Goal: Complete application form

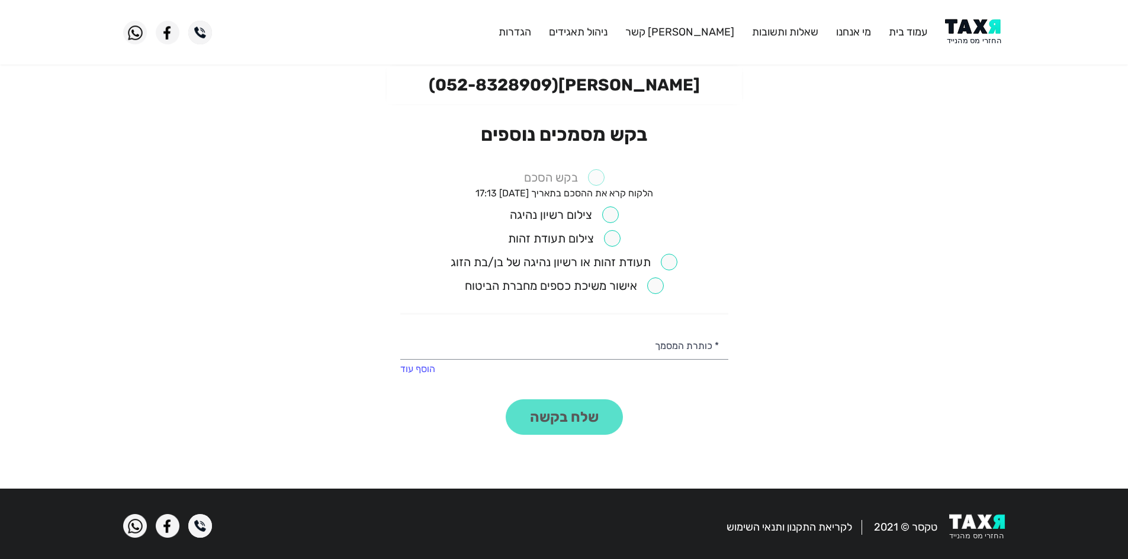
click at [602, 213] on input "checkbox" at bounding box center [564, 215] width 109 height 17
checkbox input "true"
click at [608, 231] on input "checkbox" at bounding box center [564, 238] width 112 height 17
checkbox input "true"
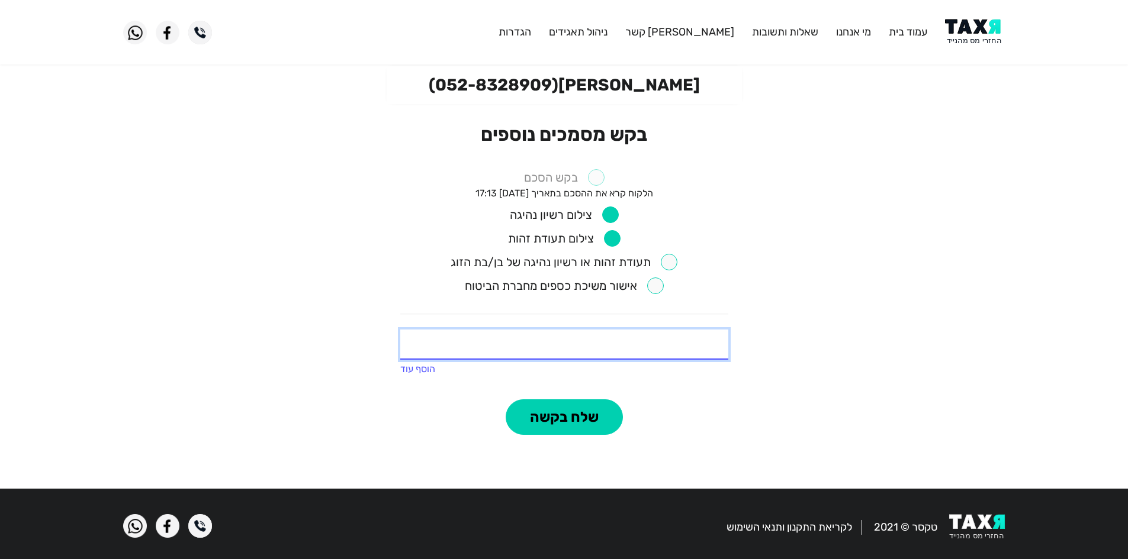
click at [642, 340] on input "text" at bounding box center [564, 345] width 328 height 30
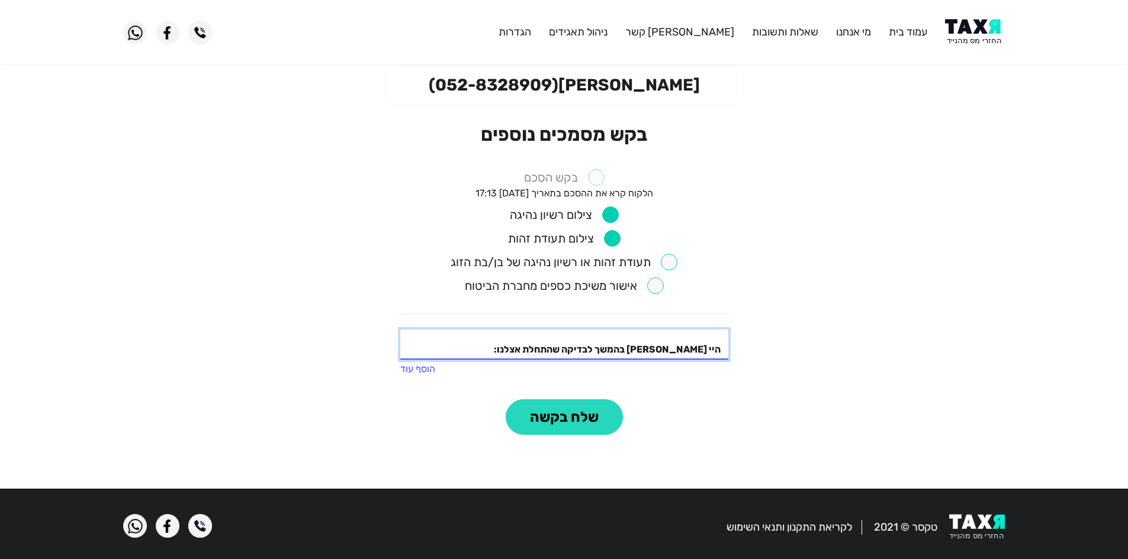
type input "היי שלומי בהמשך לבדיקה שהתחלת אצלנו:"
click at [577, 428] on button "שלח בקשה" at bounding box center [564, 418] width 117 height 36
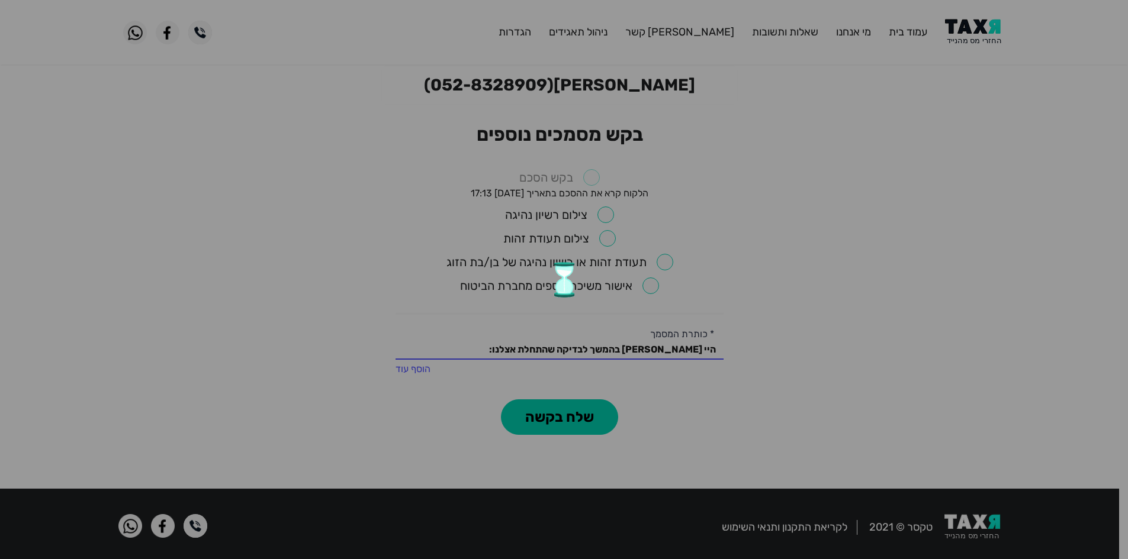
checkbox input "false"
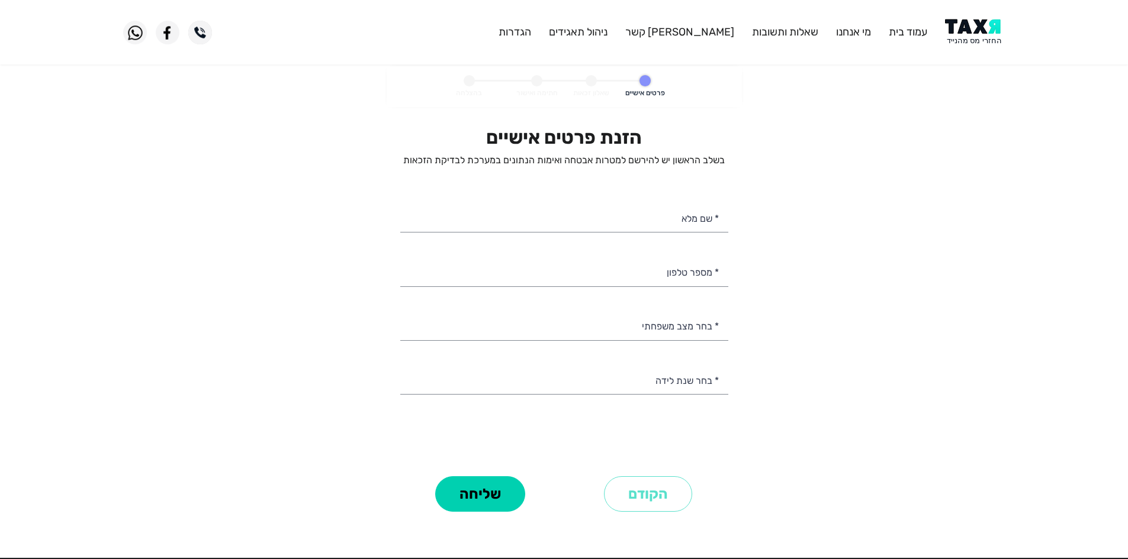
click at [707, 220] on input "* שם מלא" at bounding box center [564, 217] width 328 height 30
click at [980, 44] on img at bounding box center [975, 32] width 60 height 27
click at [686, 258] on input "* מספר טלפון" at bounding box center [564, 271] width 328 height 30
type input "052-2932530"
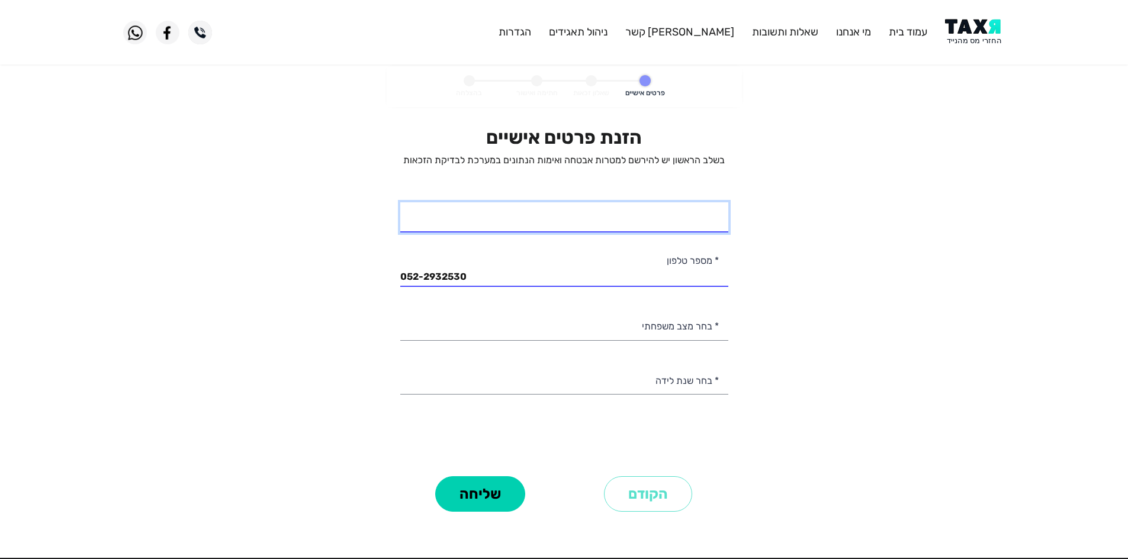
click at [664, 228] on input "* שם מלא" at bounding box center [564, 217] width 328 height 30
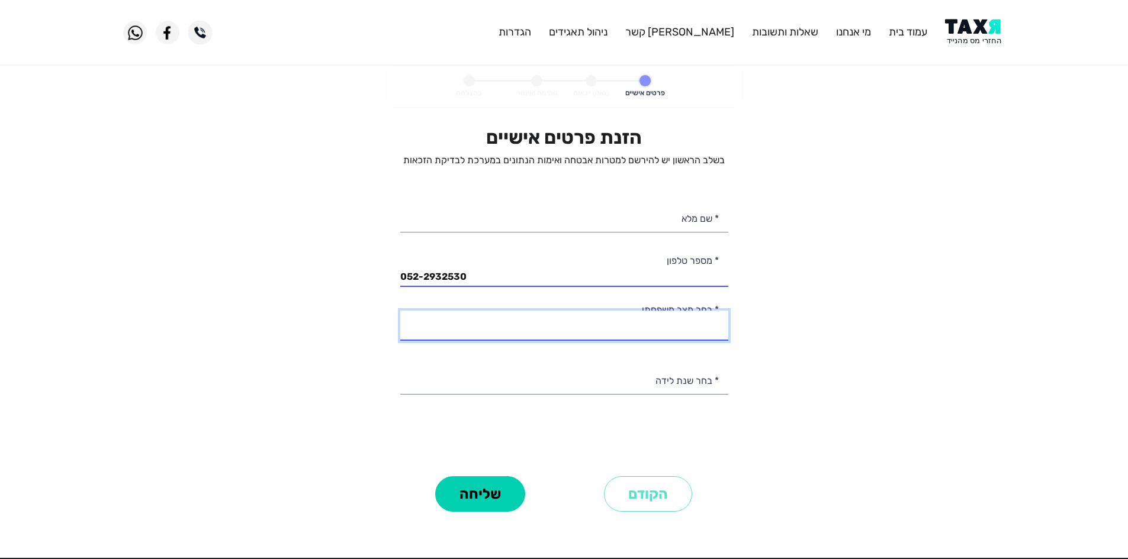
click at [699, 317] on select "רווק/ה נשוי/אה גרוש/ה אלמן/נה" at bounding box center [564, 326] width 328 height 30
select select "2: Married"
click at [400, 311] on select "רווק/ה נשוי/אה גרוש/ה אלמן/נה" at bounding box center [564, 326] width 328 height 30
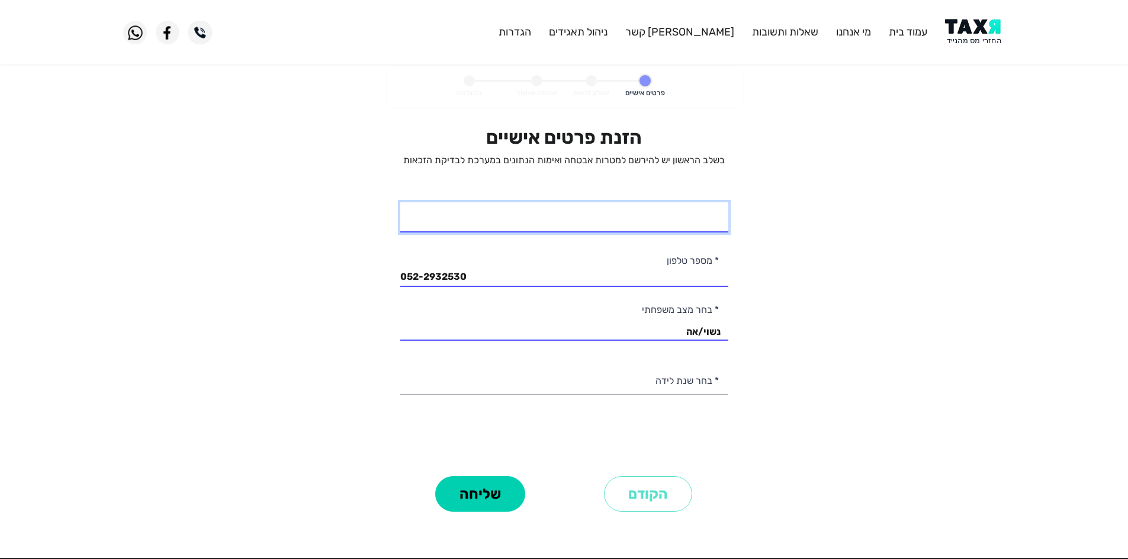
click at [664, 223] on input "* שם מלא" at bounding box center [564, 217] width 328 height 30
type input "א"
type input "אסף אופנהיים"
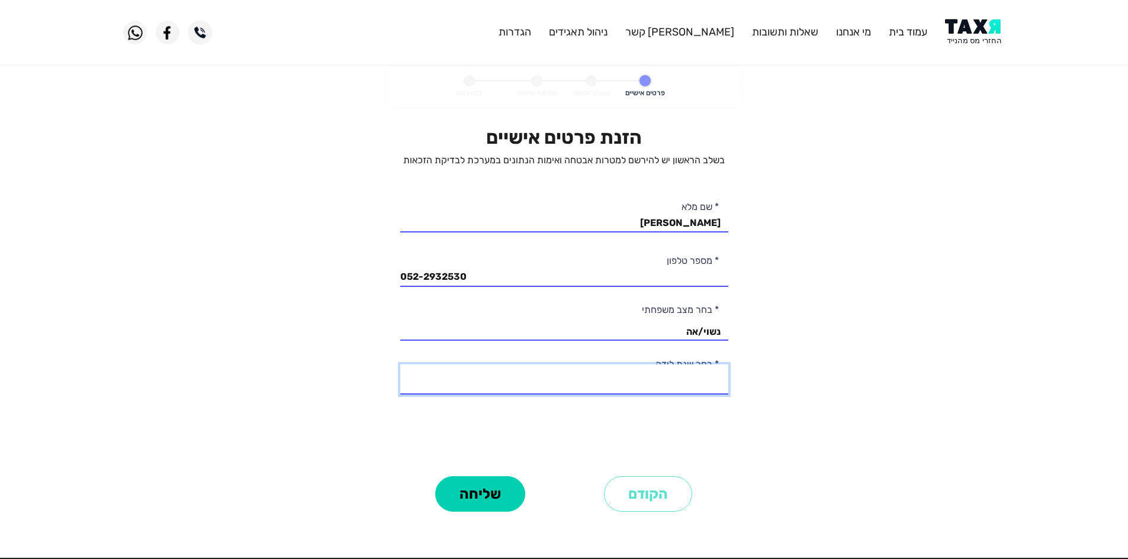
click at [705, 372] on select "2003 2002 2001 2000 1999 1998 1997 1996 1995 1994 1993 1992 1991 1990 1989 1988…" at bounding box center [564, 380] width 328 height 30
select select "4: 2000"
click at [400, 365] on select "2003 2002 2001 2000 1999 1998 1997 1996 1995 1994 1993 1992 1991 1990 1989 1988…" at bounding box center [564, 380] width 328 height 30
click at [488, 490] on button "שליחה" at bounding box center [480, 495] width 90 height 36
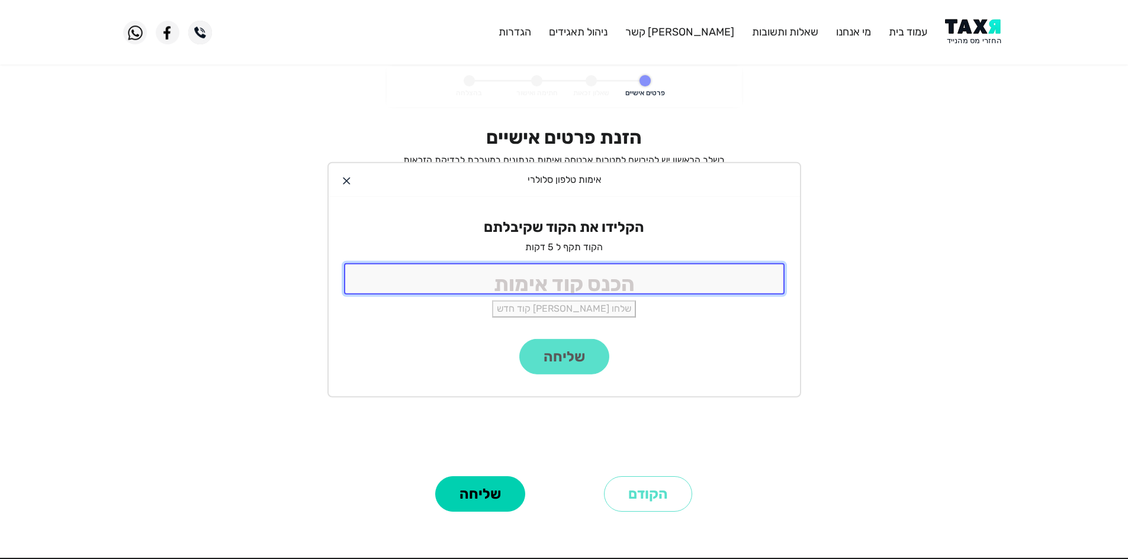
click at [636, 277] on input "tel" at bounding box center [564, 278] width 440 height 31
type input "9988"
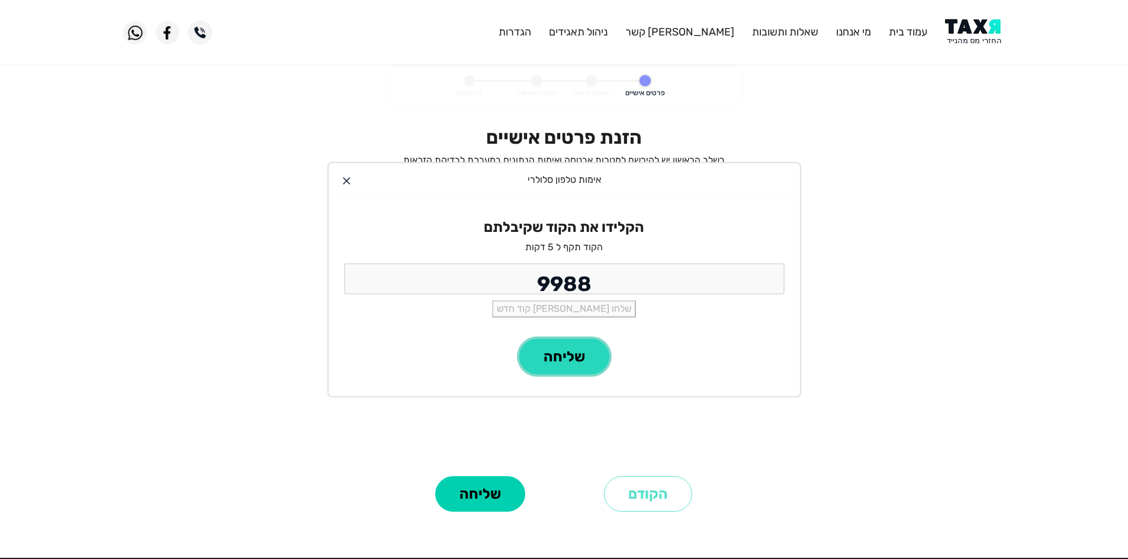
click at [597, 358] on button "שליחה" at bounding box center [564, 357] width 90 height 36
